Goal: Task Accomplishment & Management: Manage account settings

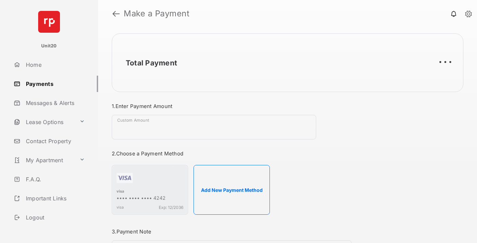
click at [53, 84] on link "Payments" at bounding box center [54, 84] width 87 height 16
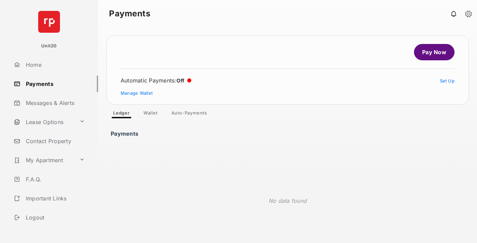
click at [190, 114] on link "Auto-Payments" at bounding box center [189, 114] width 47 height 8
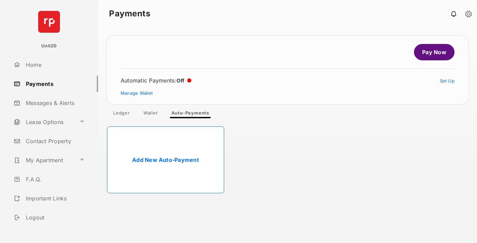
click at [166, 160] on link "Add New Auto-Payment" at bounding box center [165, 160] width 117 height 67
